Goal: Use online tool/utility: Utilize a website feature to perform a specific function

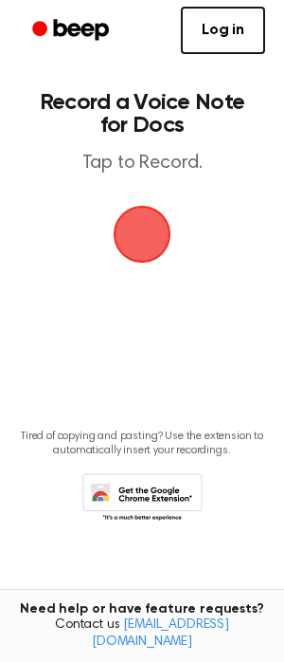
click at [153, 229] on span "button" at bounding box center [142, 234] width 53 height 53
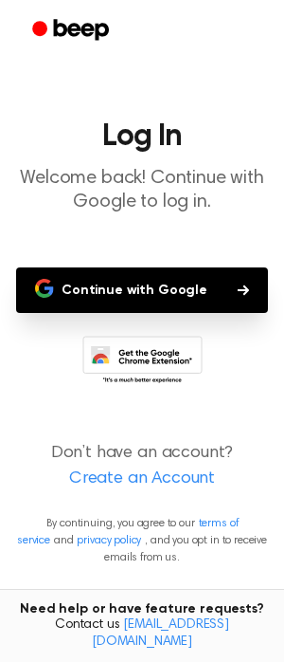
click at [162, 297] on button "Continue with Google" at bounding box center [142, 290] width 252 height 46
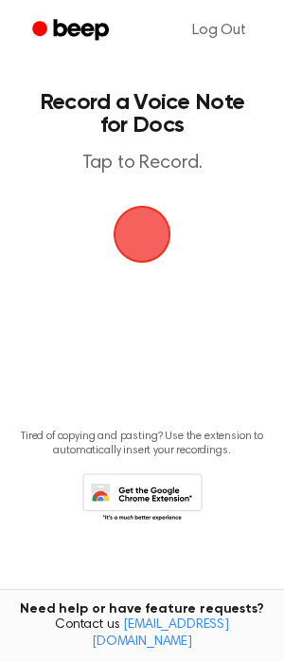
click at [133, 244] on span "button" at bounding box center [142, 234] width 53 height 53
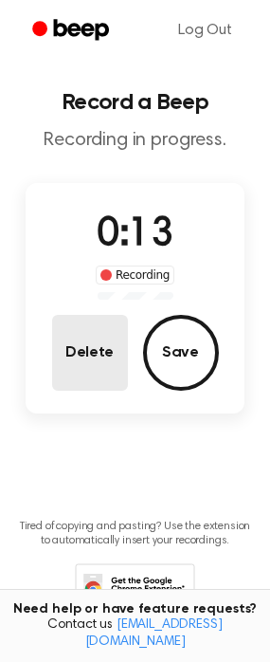
click at [106, 362] on button "Delete" at bounding box center [90, 353] width 76 height 76
